Goal: Task Accomplishment & Management: Use online tool/utility

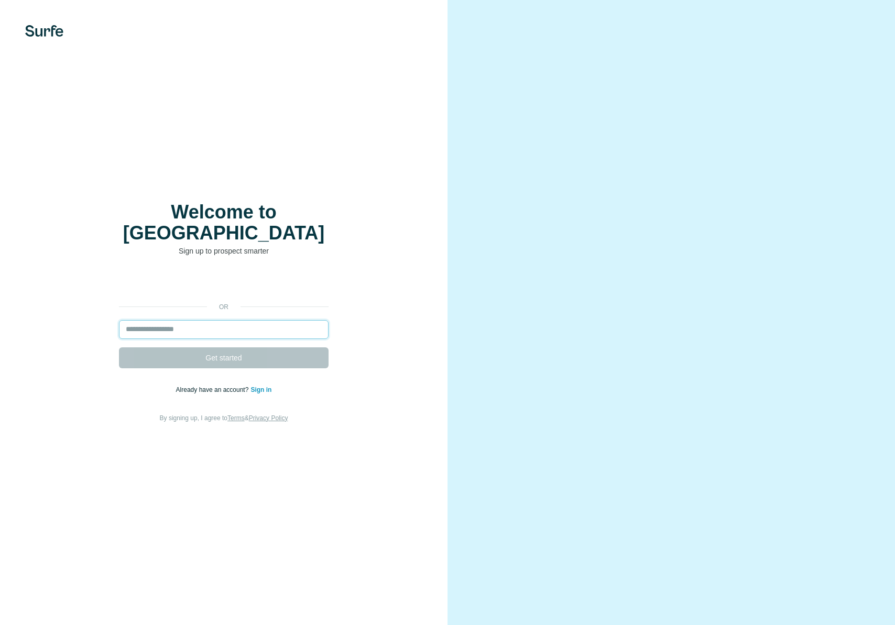
click at [263, 320] on input "email" at bounding box center [224, 329] width 210 height 19
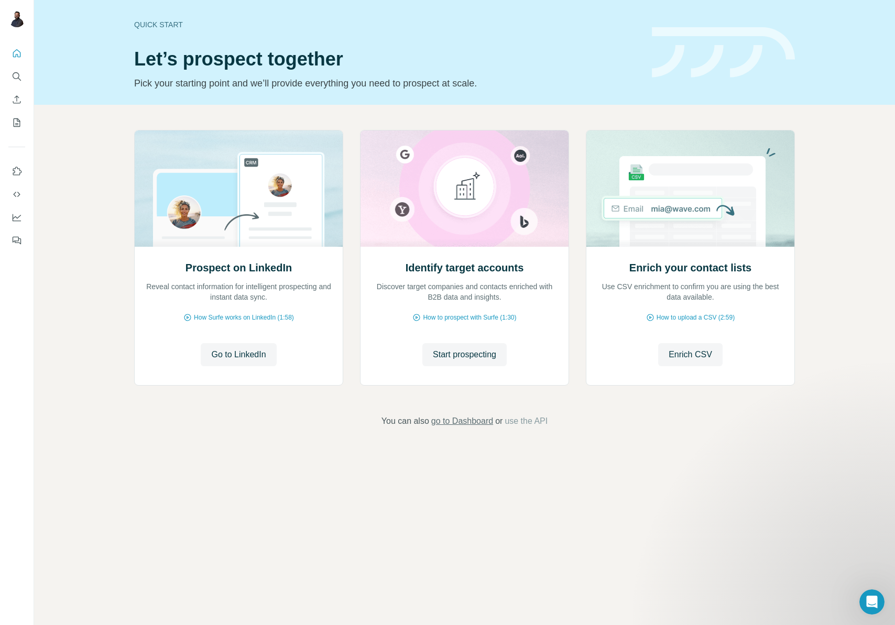
click at [459, 427] on span "go to Dashboard" at bounding box center [462, 421] width 62 height 13
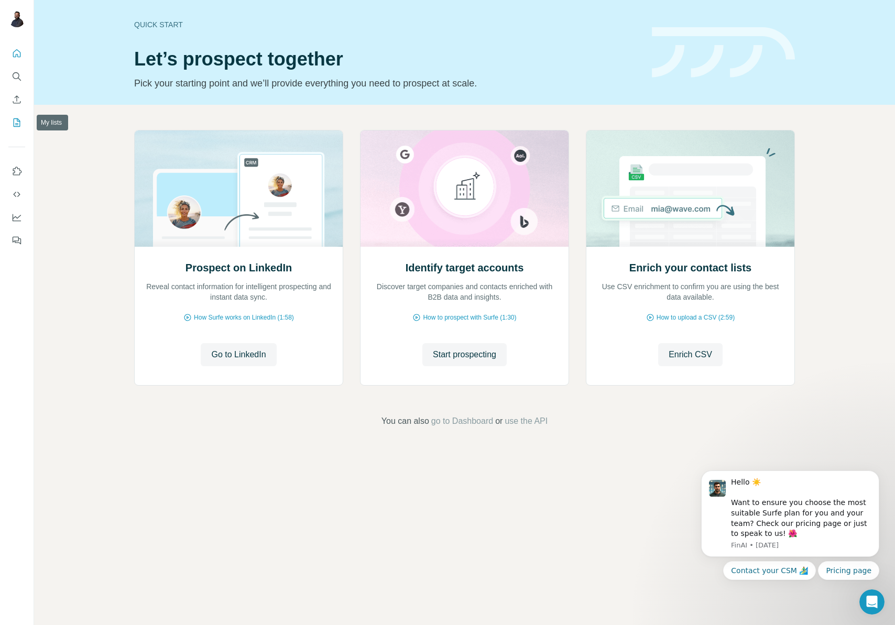
click at [16, 117] on icon "My lists" at bounding box center [17, 122] width 10 height 10
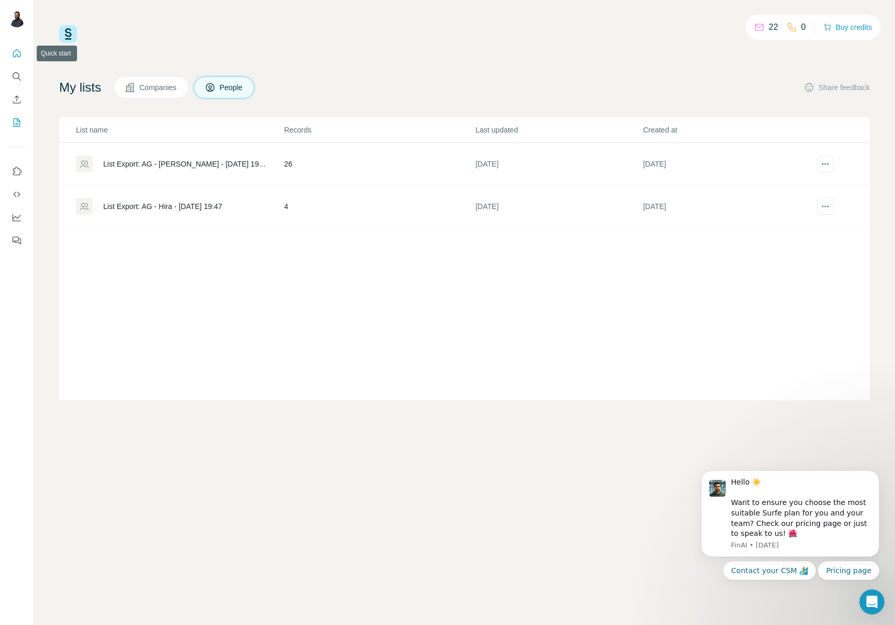
click at [14, 52] on icon "Quick start" at bounding box center [17, 53] width 10 height 10
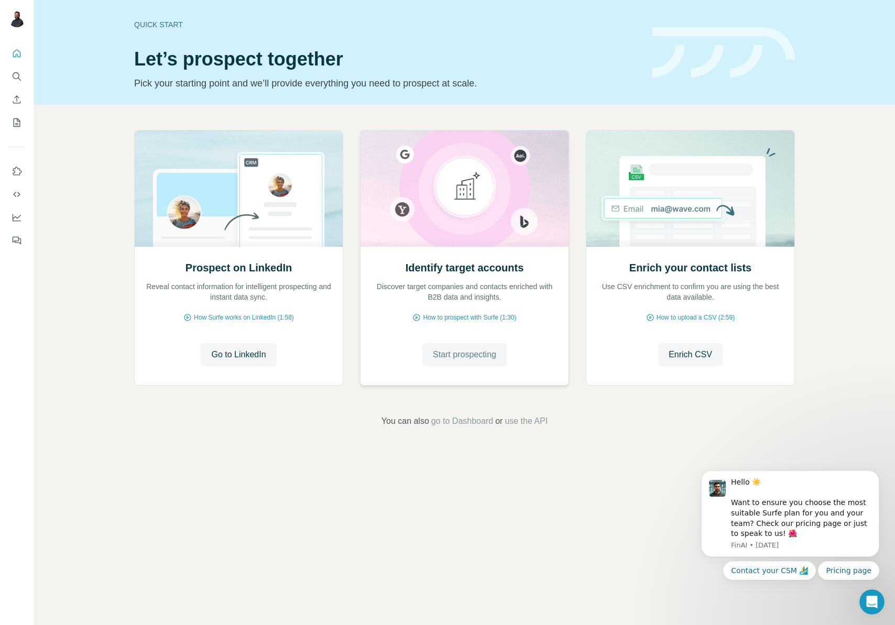
click at [448, 350] on span "Start prospecting" at bounding box center [464, 355] width 63 height 13
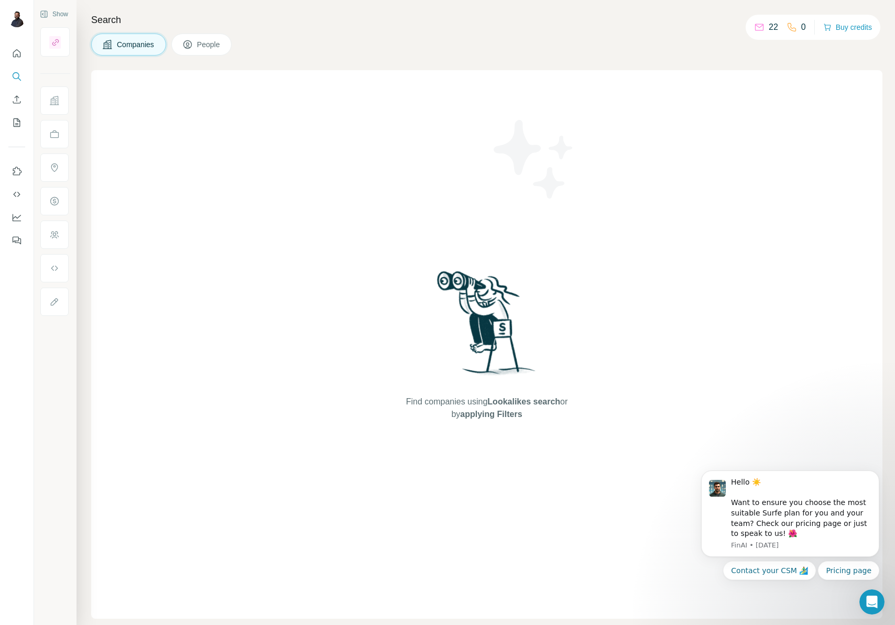
click at [192, 46] on icon at bounding box center [187, 44] width 10 height 10
